Goal: Information Seeking & Learning: Learn about a topic

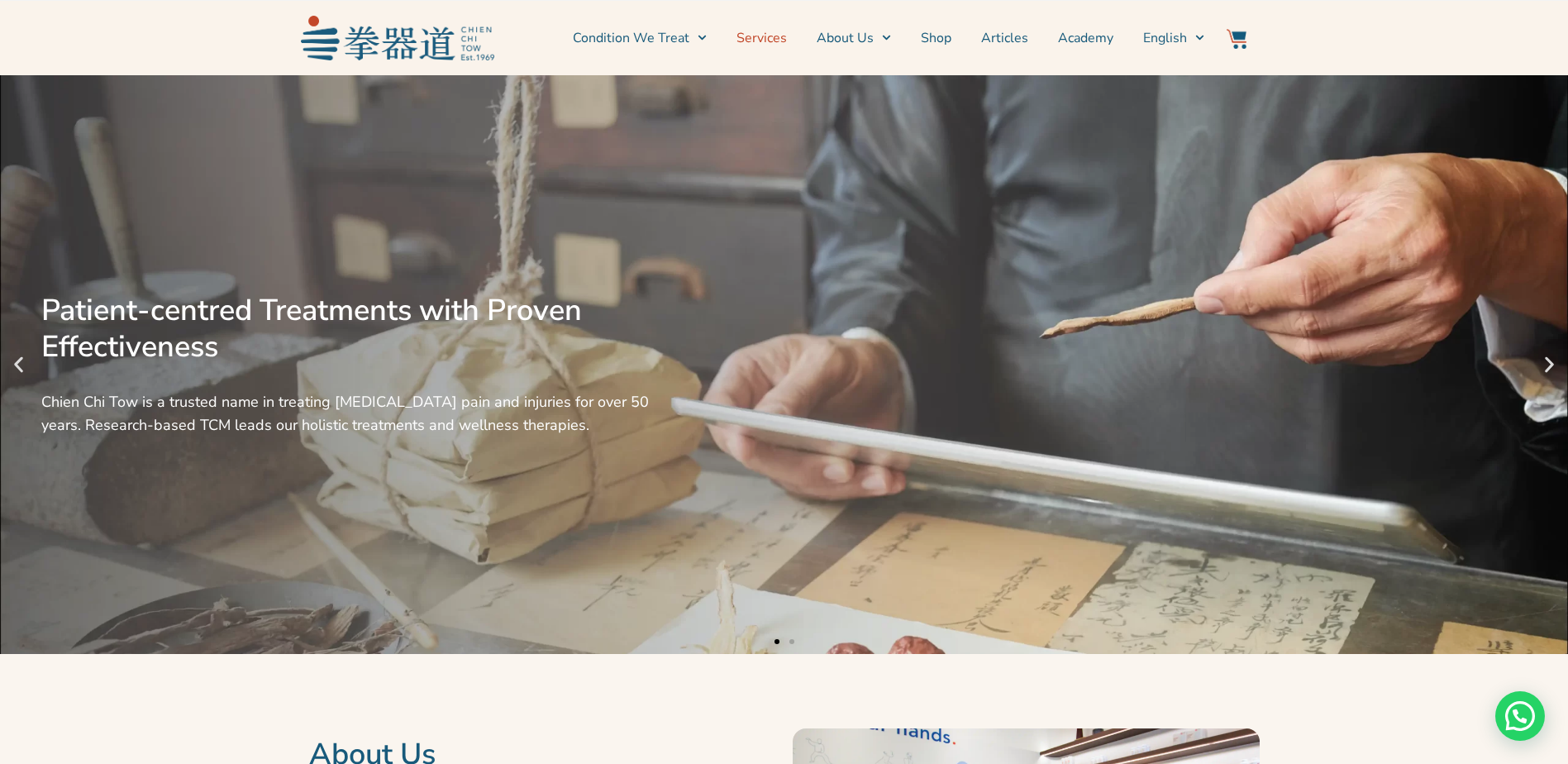
click at [769, 37] on link "Services" at bounding box center [761, 38] width 50 height 42
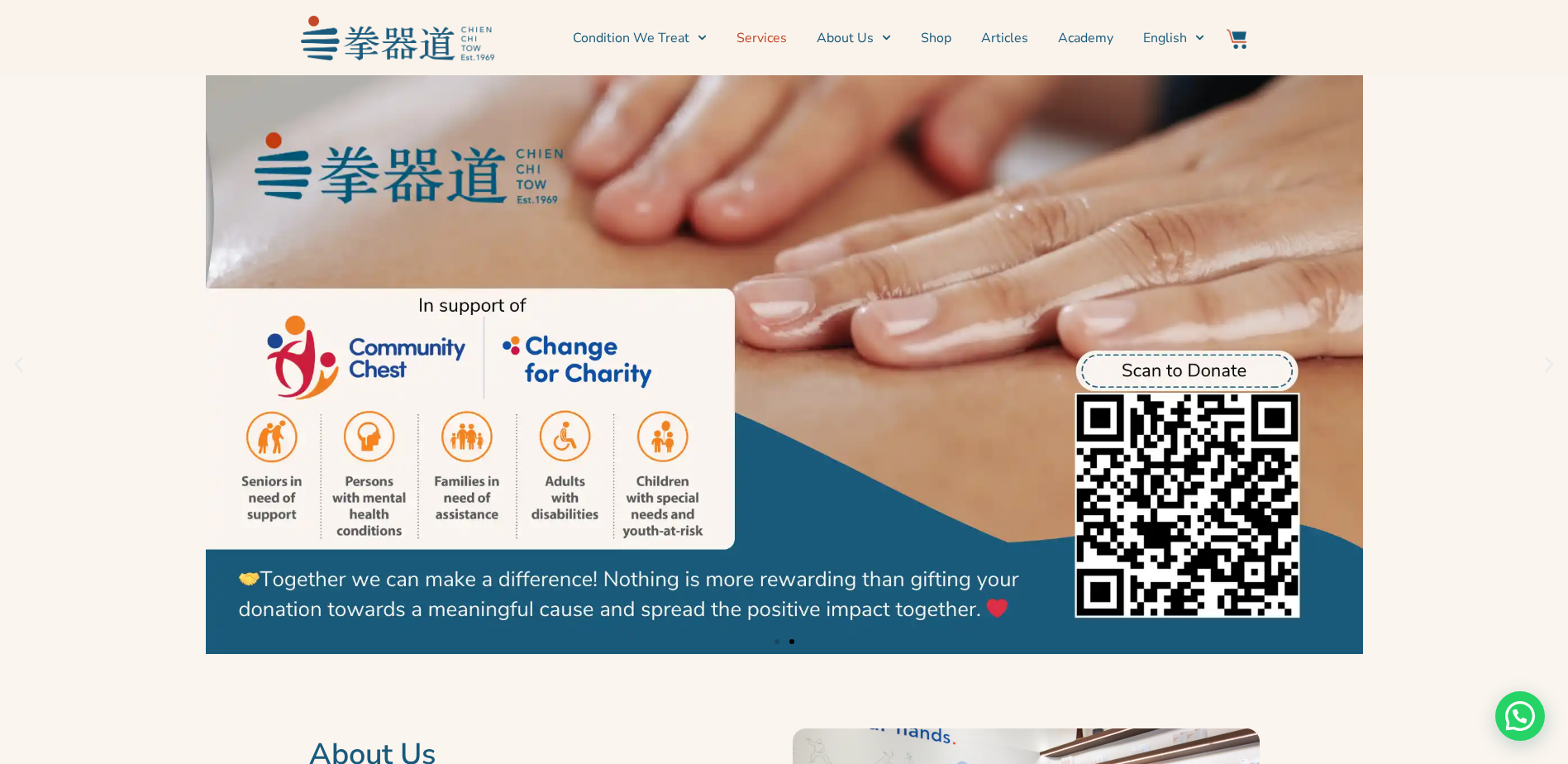
click at [768, 42] on link "Services" at bounding box center [761, 38] width 50 height 42
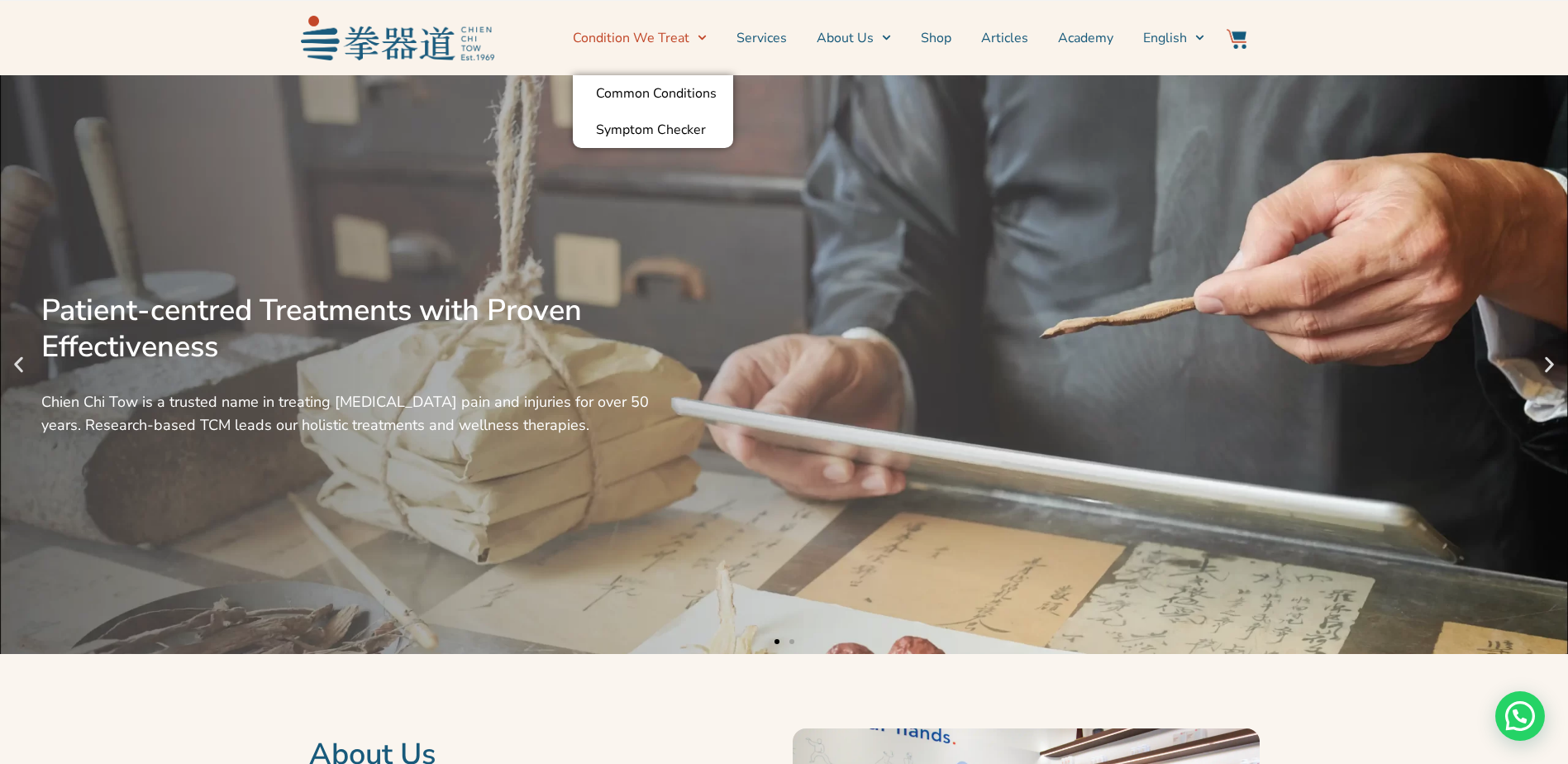
click at [649, 32] on link "Condition We Treat" at bounding box center [640, 38] width 134 height 42
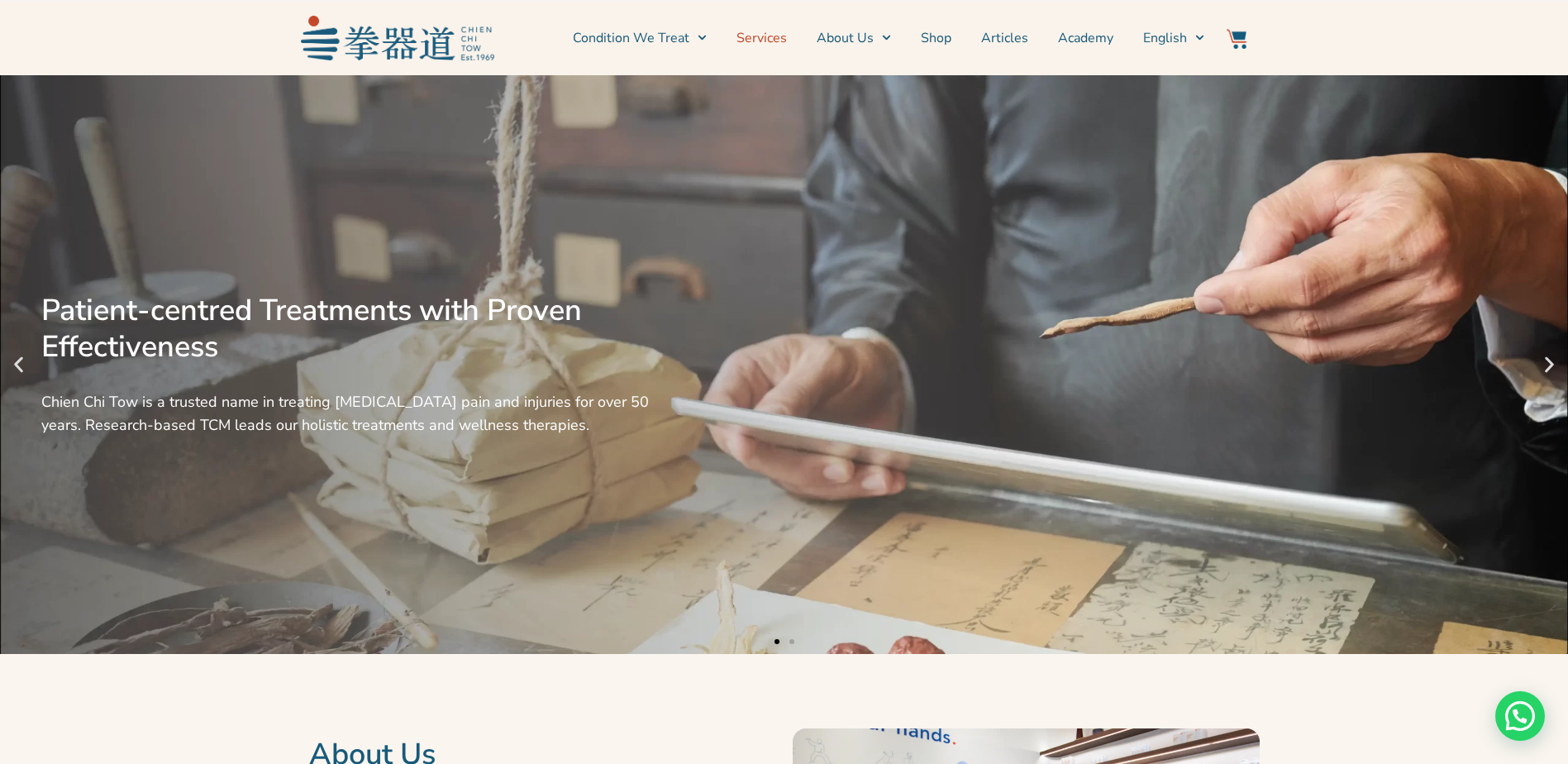
click at [765, 32] on link "Services" at bounding box center [761, 38] width 50 height 42
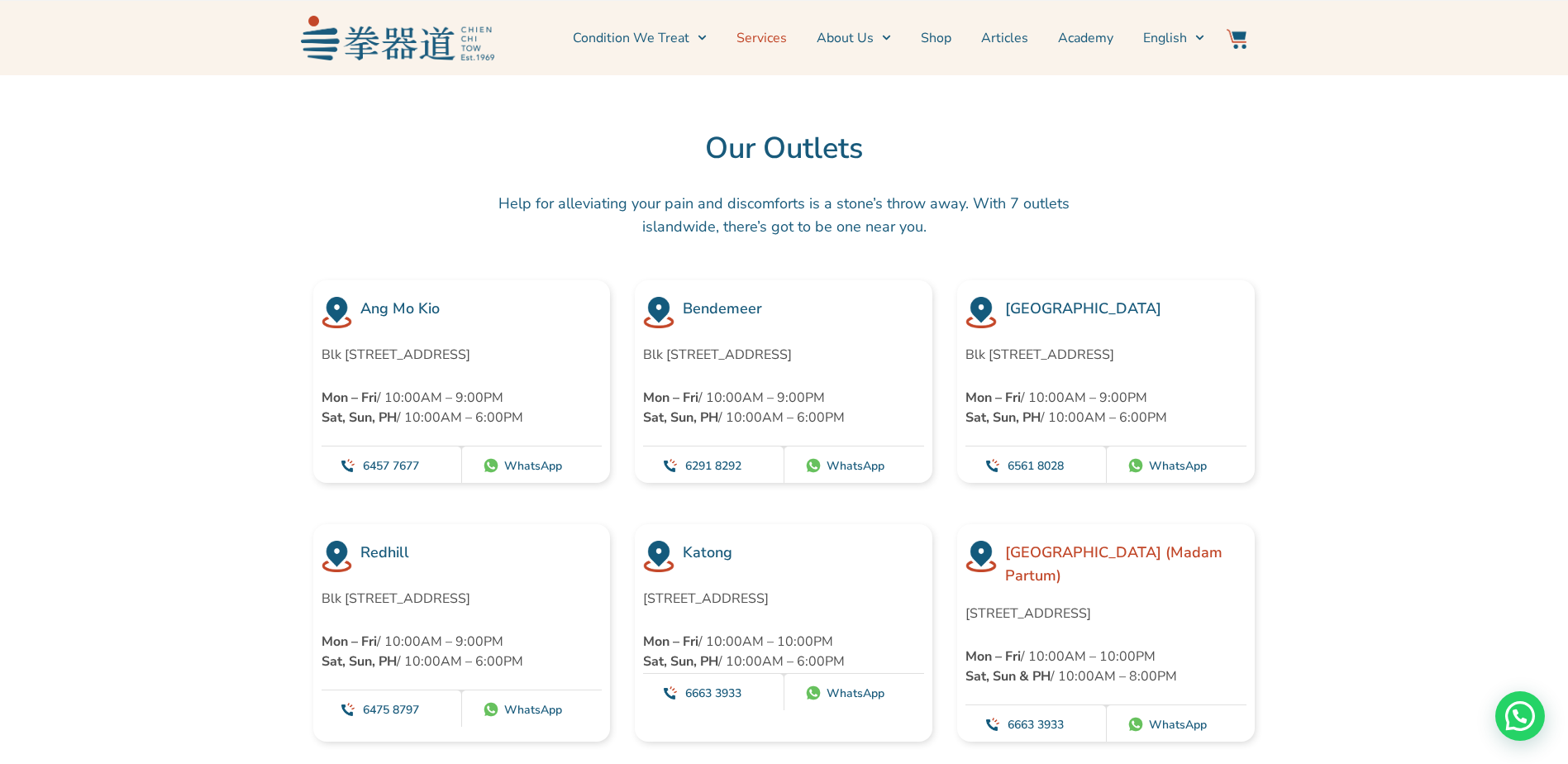
scroll to position [4629, 0]
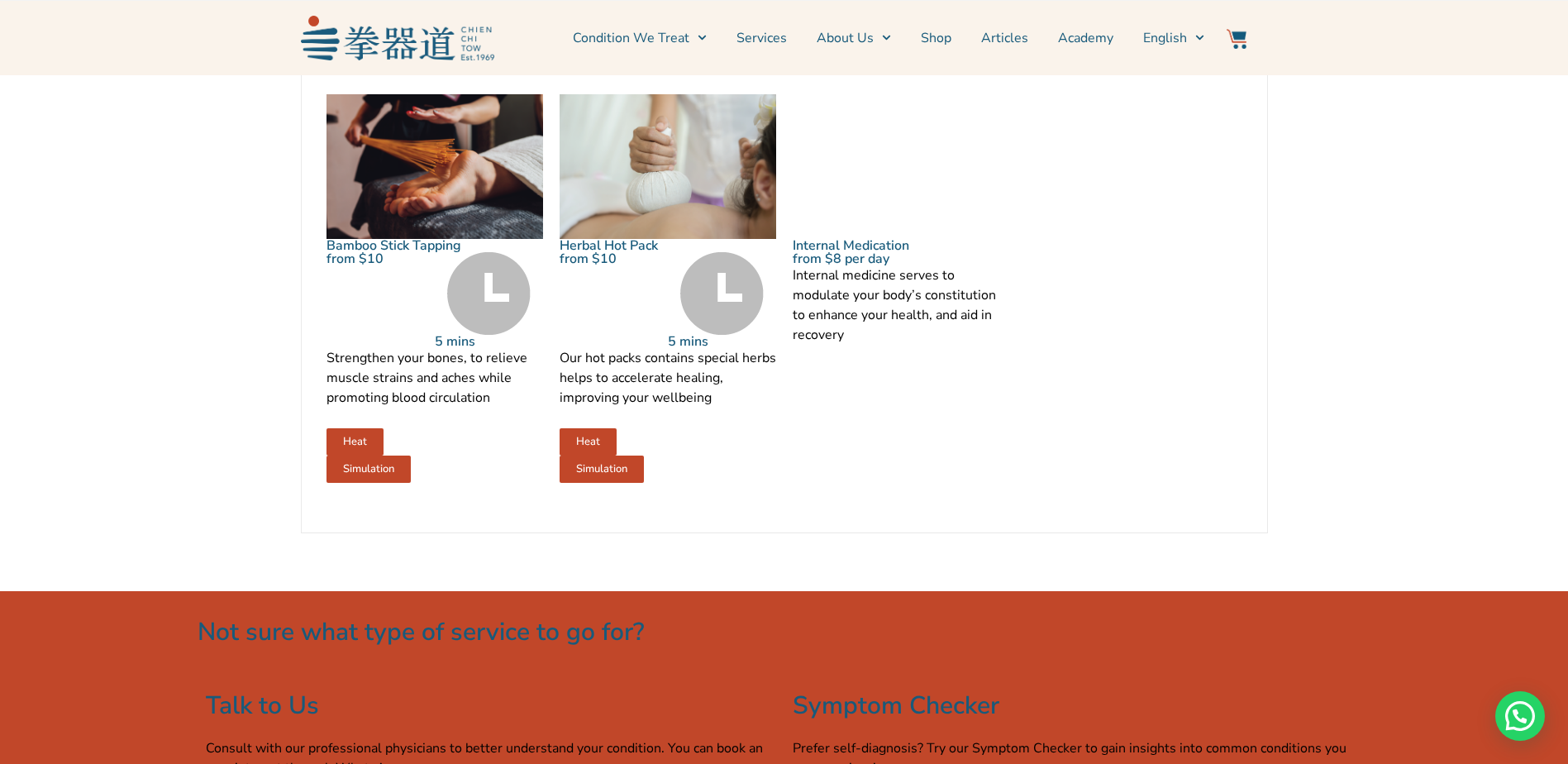
scroll to position [2480, 0]
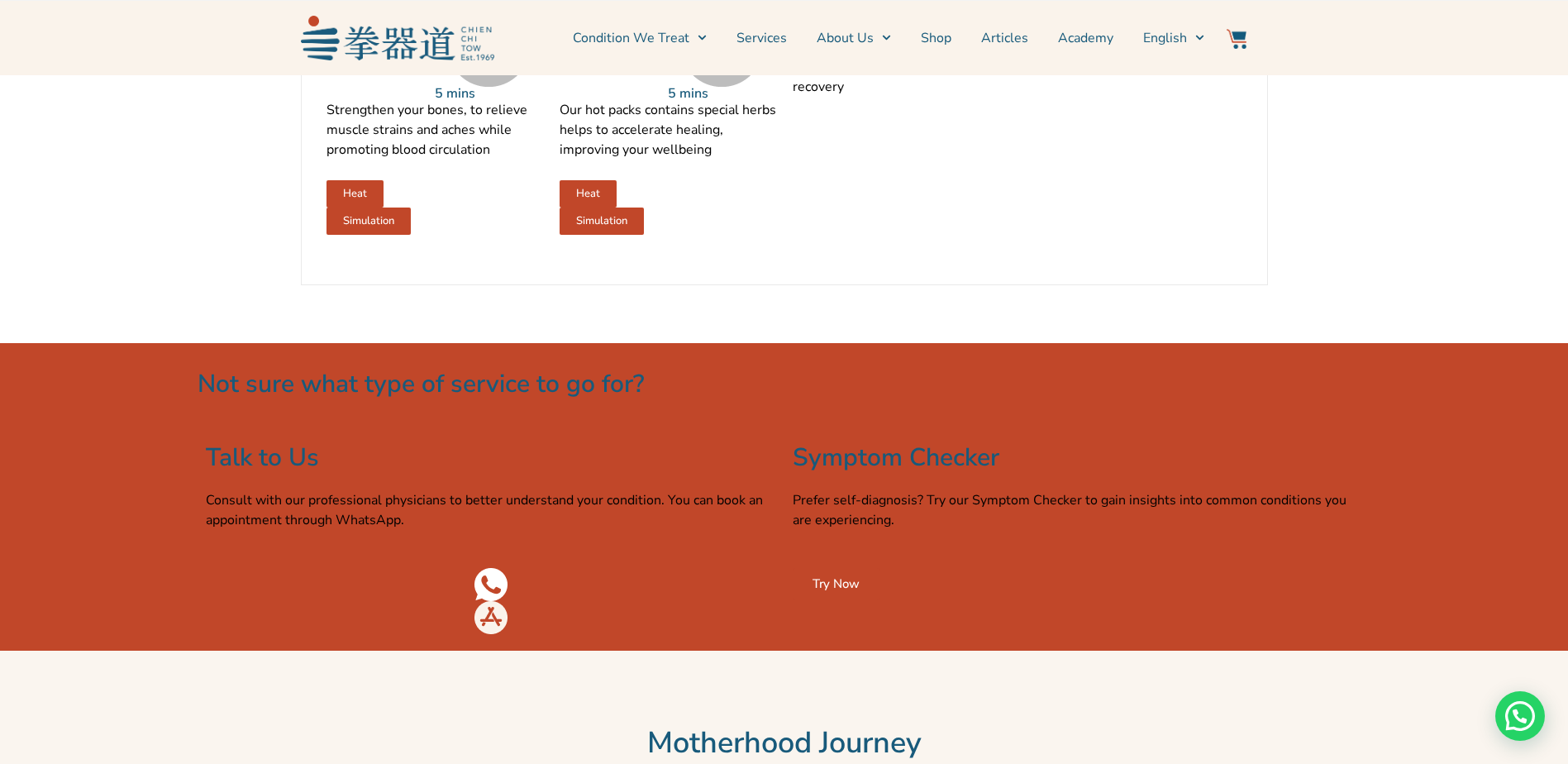
click at [842, 590] on span "Try Now" at bounding box center [836, 584] width 47 height 12
click at [828, 590] on span "Try Now" at bounding box center [836, 584] width 47 height 12
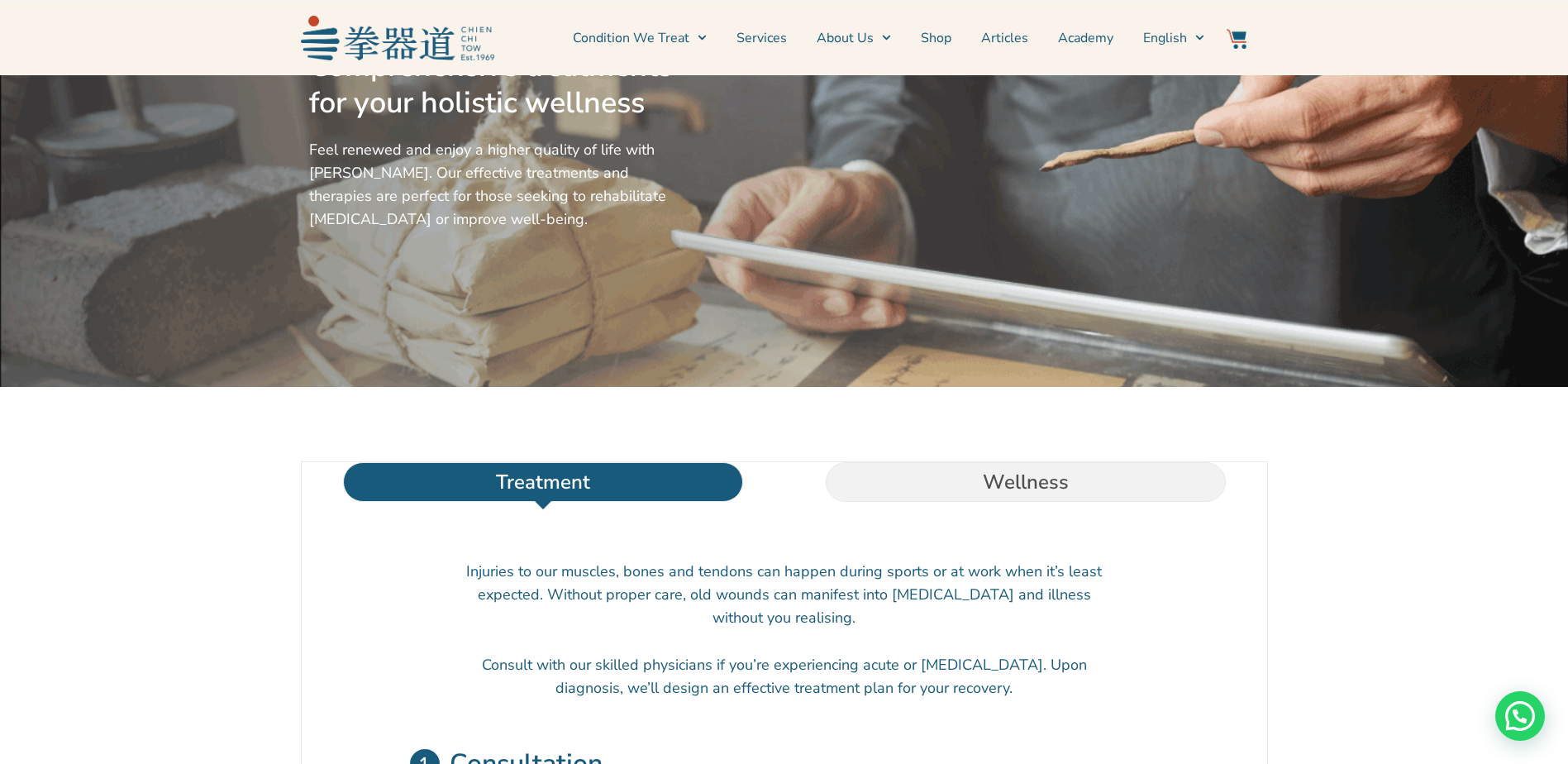
scroll to position [248, 0]
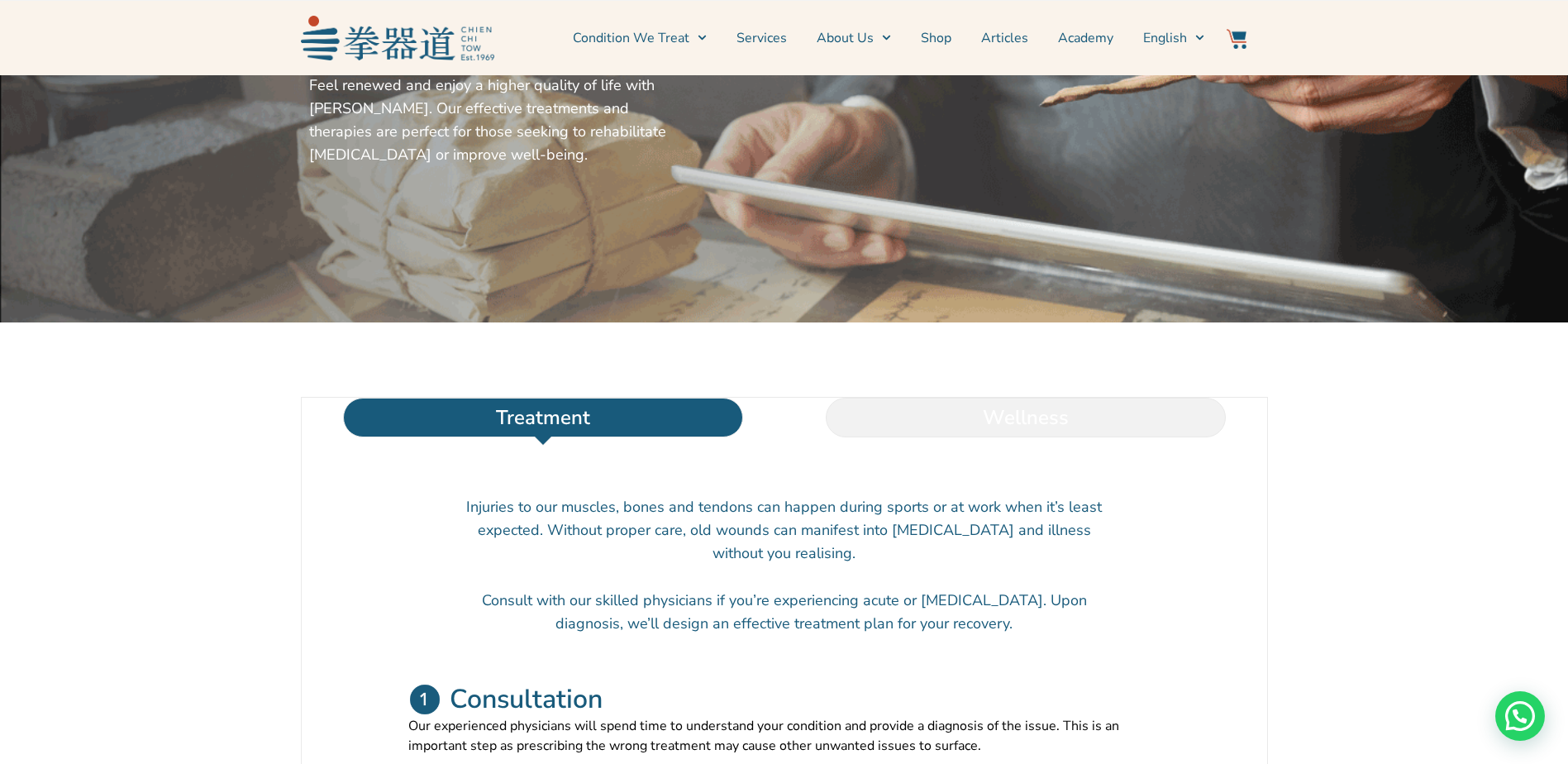
click at [932, 438] on li "Wellness" at bounding box center [1026, 418] width 483 height 40
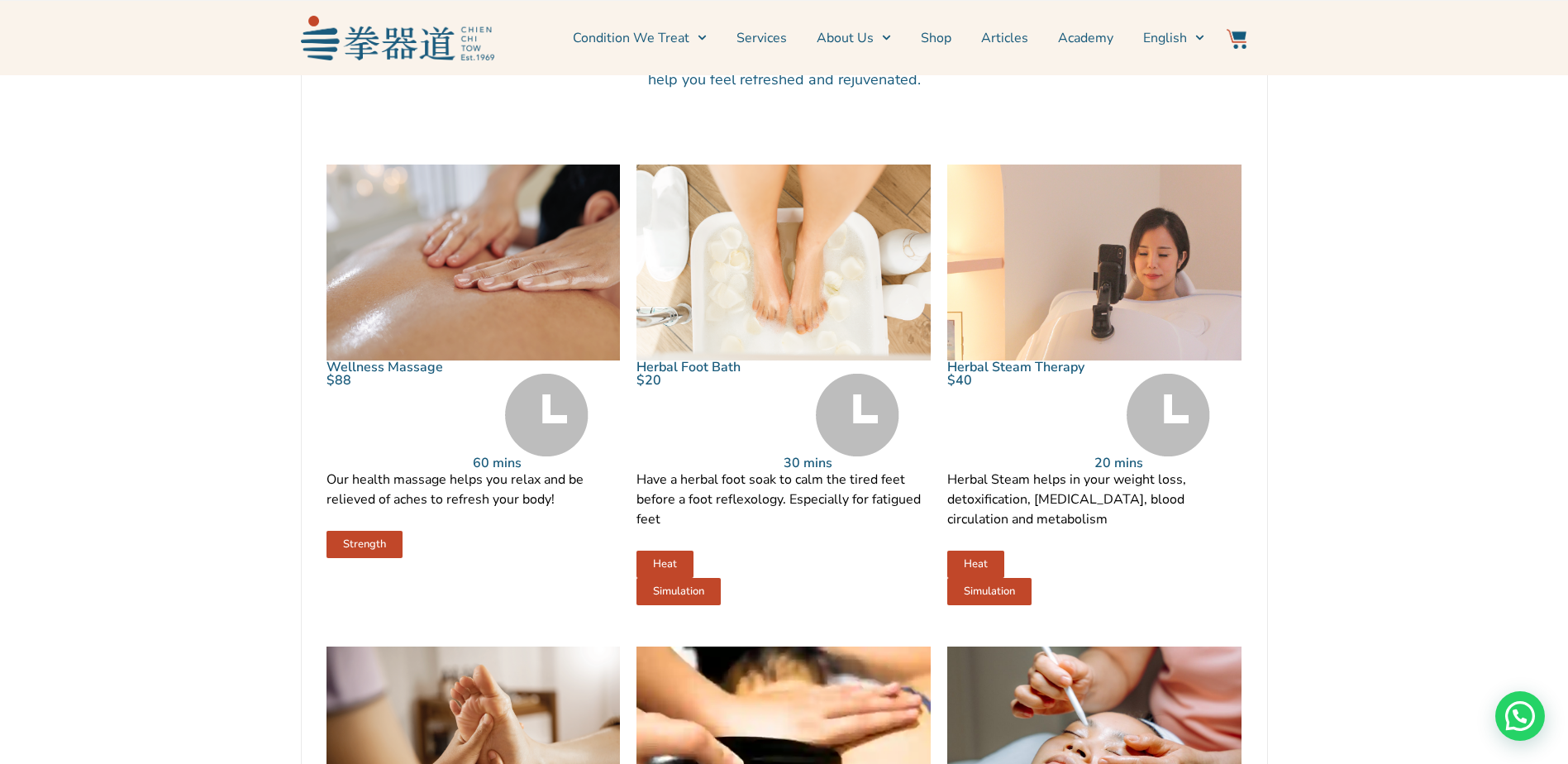
scroll to position [1075, 0]
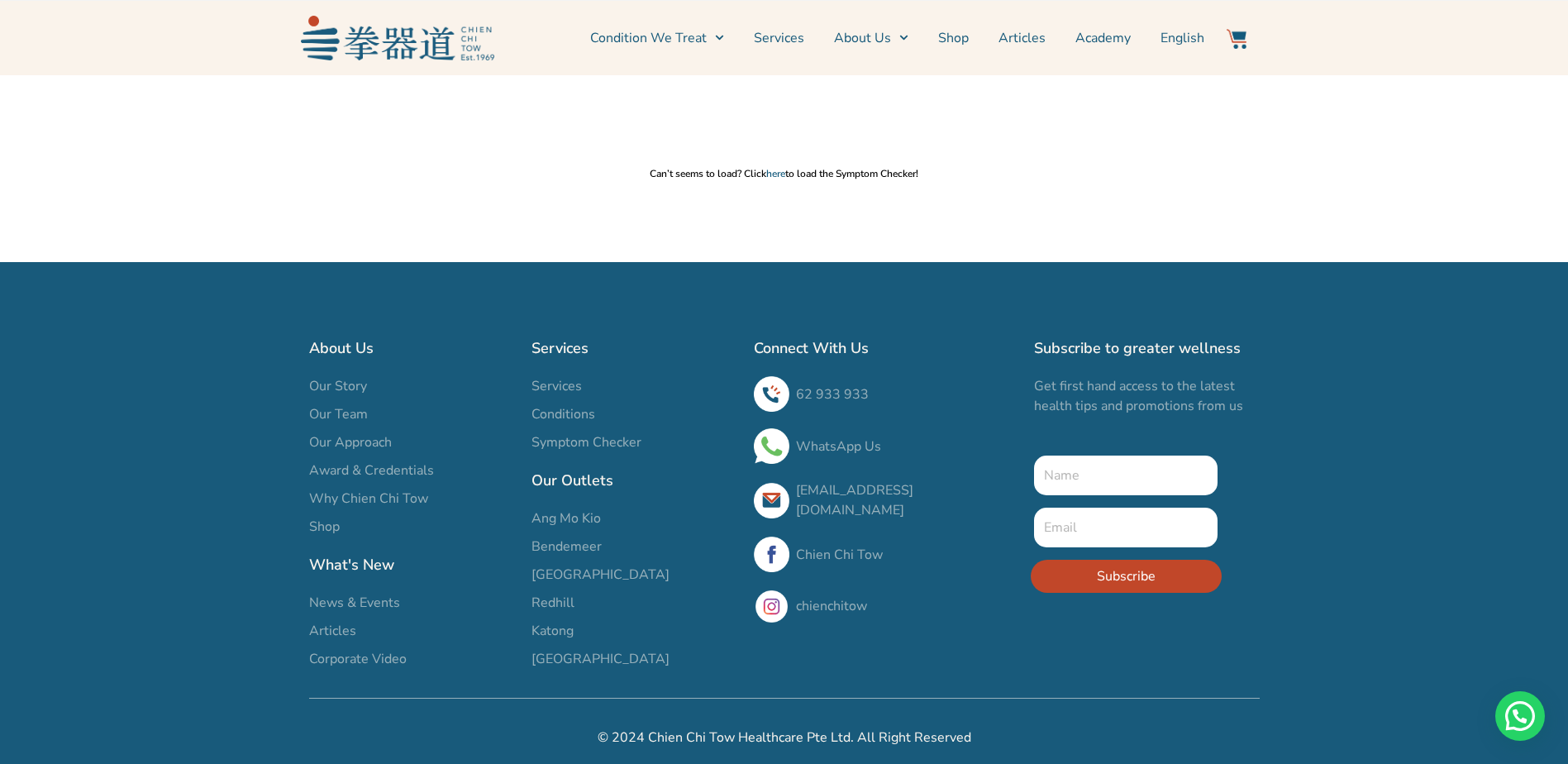
scroll to position [413, 0]
